Goal: Task Accomplishment & Management: Manage account settings

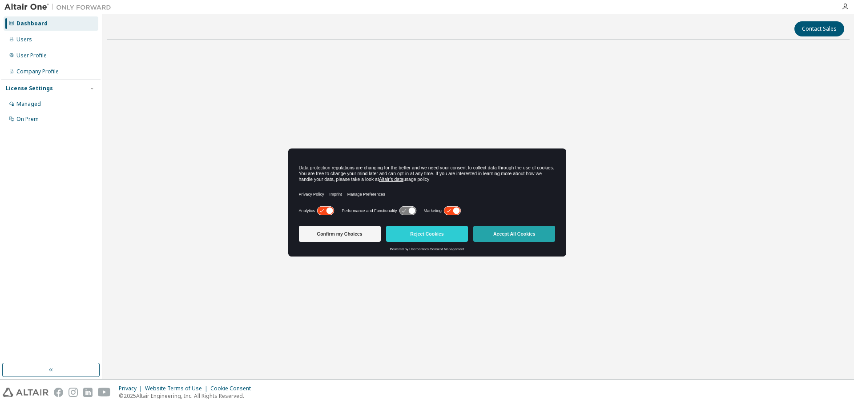
click at [511, 234] on button "Accept All Cookies" at bounding box center [514, 234] width 82 height 16
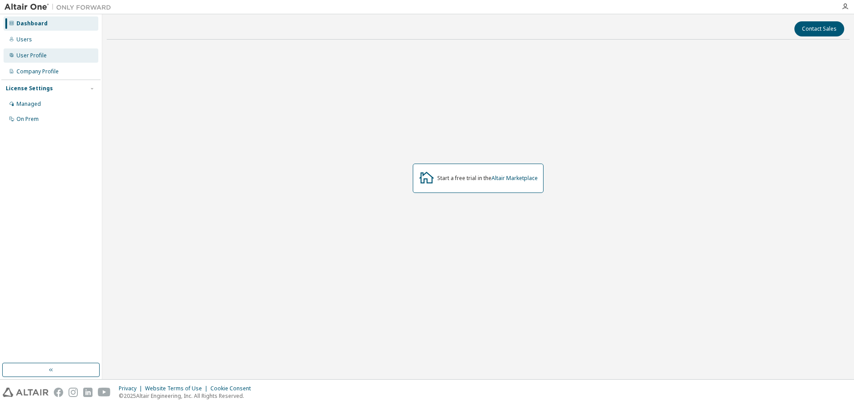
click at [41, 55] on div "User Profile" at bounding box center [31, 55] width 30 height 7
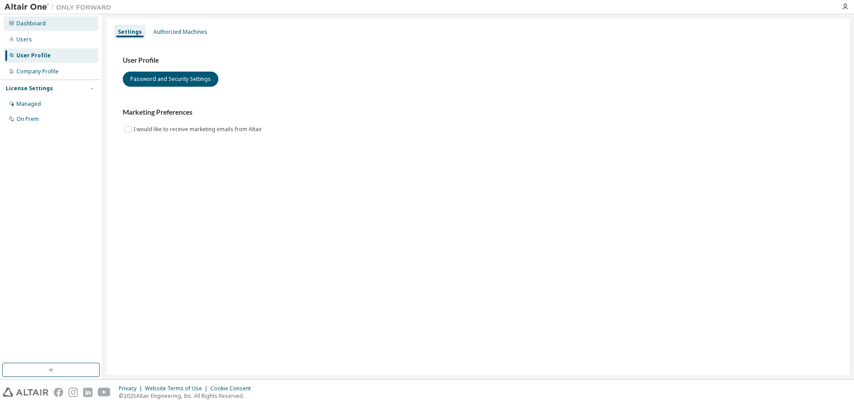
click at [37, 22] on div "Dashboard" at bounding box center [30, 23] width 29 height 7
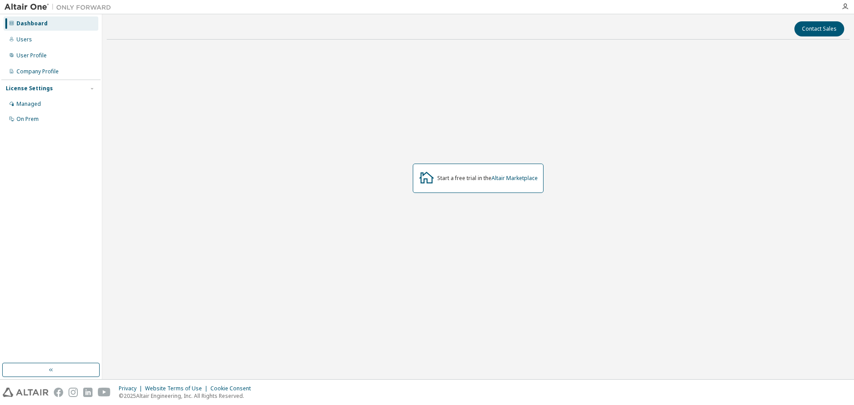
click at [36, 87] on div "License Settings" at bounding box center [29, 88] width 47 height 7
click at [41, 86] on div "License Settings" at bounding box center [29, 88] width 47 height 7
click at [29, 103] on div "Managed" at bounding box center [28, 104] width 24 height 7
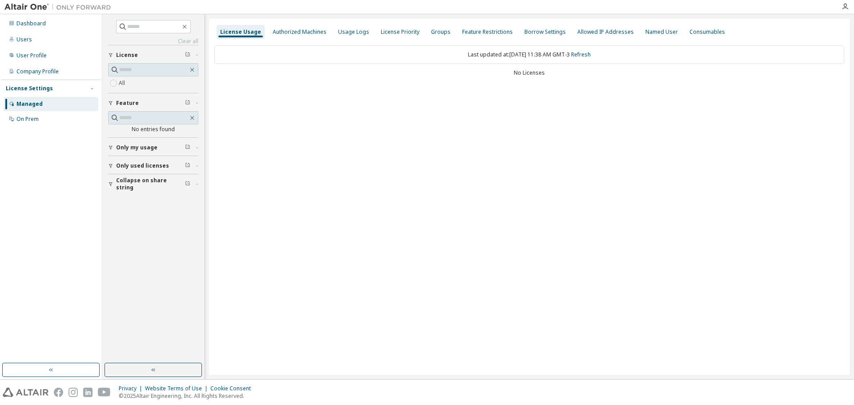
click at [156, 148] on div "Only my usage" at bounding box center [156, 147] width 80 height 7
click at [148, 194] on span "Only used licenses" at bounding box center [142, 191] width 53 height 7
click at [150, 239] on span "Collapse on share string" at bounding box center [150, 236] width 69 height 14
click at [291, 32] on div "Authorized Machines" at bounding box center [300, 31] width 54 height 7
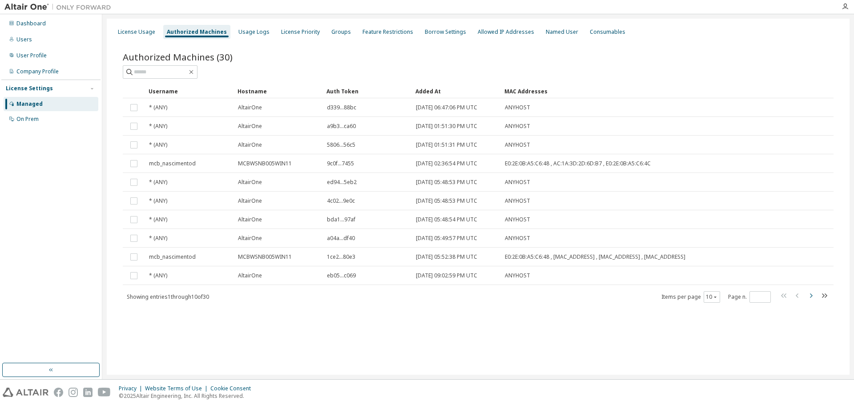
click at [810, 293] on icon "button" at bounding box center [811, 296] width 11 height 11
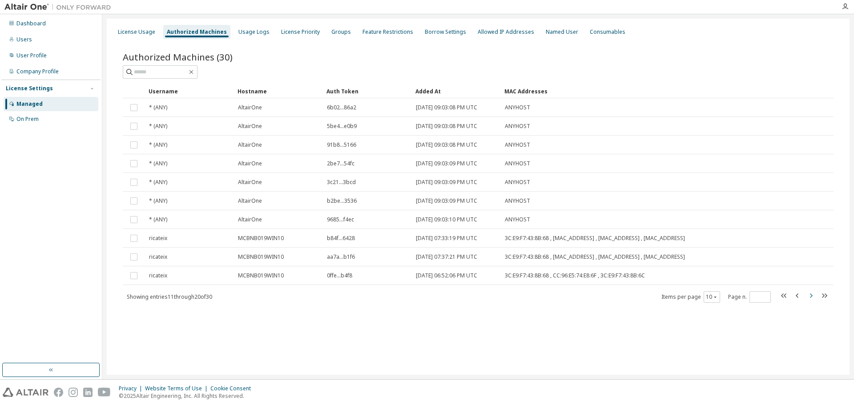
click at [810, 293] on icon "button" at bounding box center [811, 296] width 11 height 11
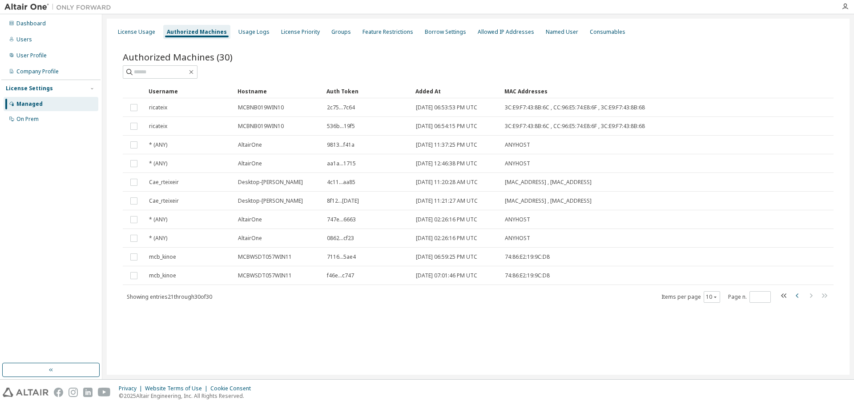
click at [796, 295] on icon "button" at bounding box center [798, 296] width 11 height 11
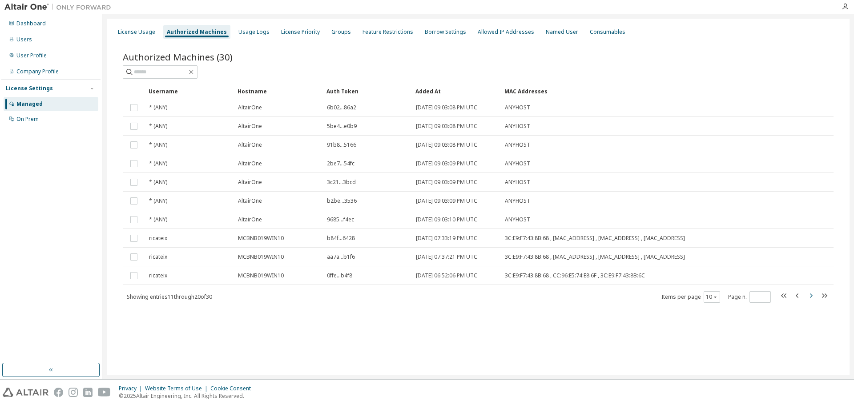
click at [811, 293] on icon "button" at bounding box center [811, 296] width 11 height 11
type input "*"
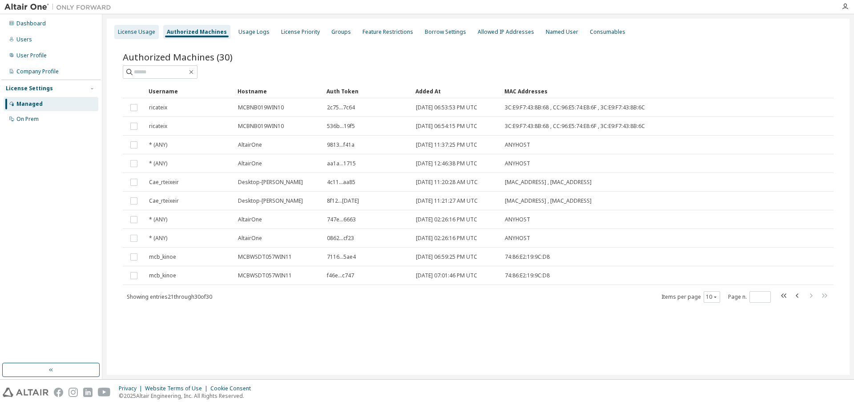
click at [125, 31] on div "License Usage" at bounding box center [136, 31] width 37 height 7
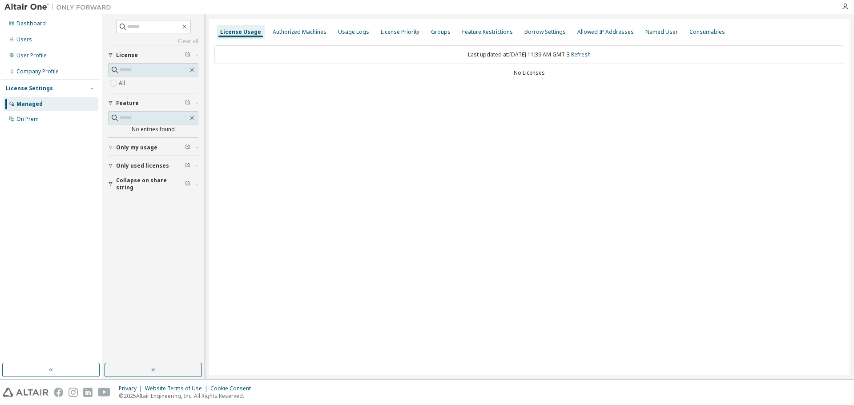
drag, startPoint x: 56, startPoint y: 0, endPoint x: 426, endPoint y: 97, distance: 382.1
click at [426, 97] on div "License Usage Authorized Machines Usage Logs License Priority Groups Feature Re…" at bounding box center [529, 197] width 641 height 356
